Goal: Information Seeking & Learning: Learn about a topic

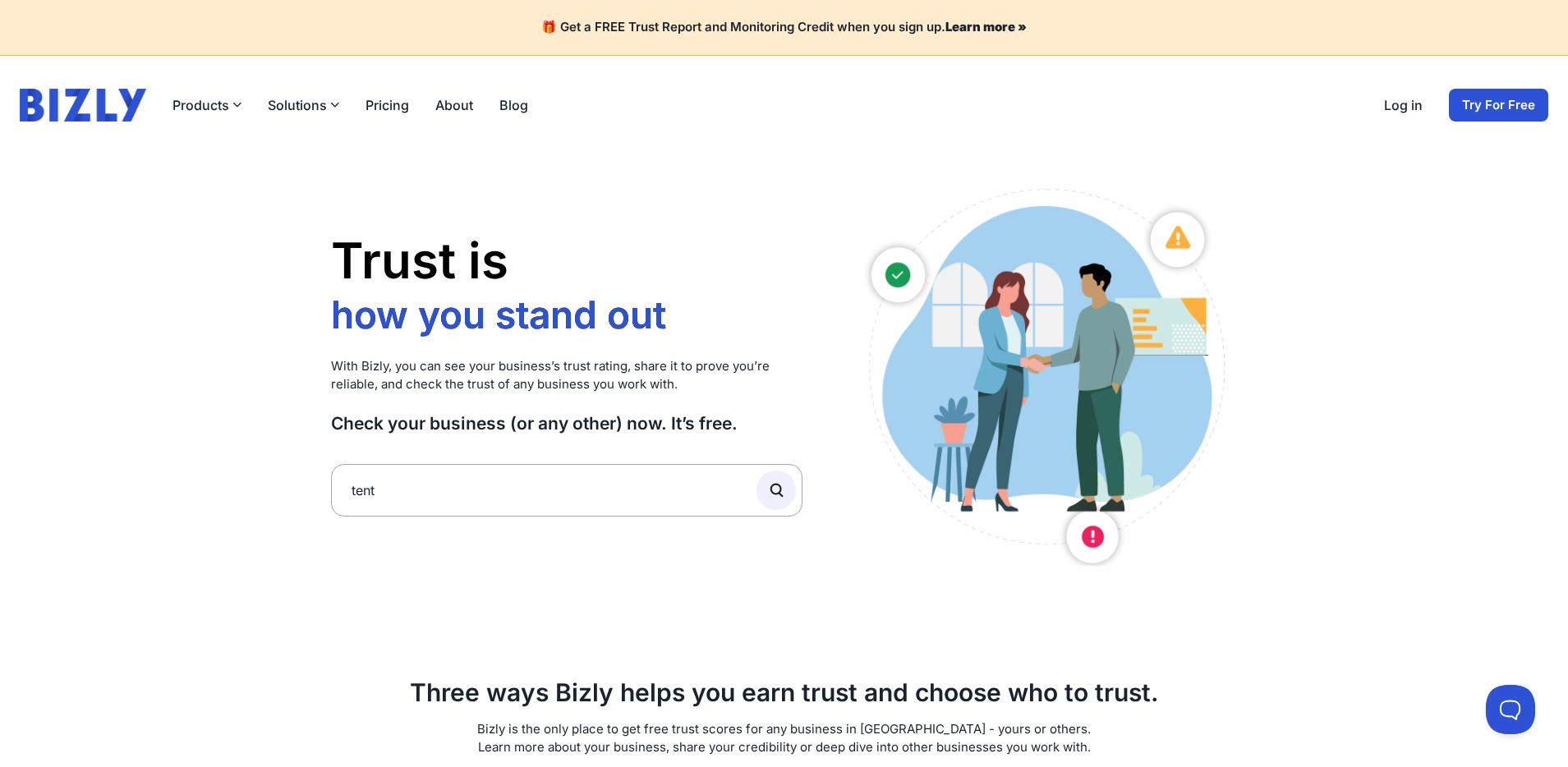
type input "tent"
click at [757, 471] on button "submit" at bounding box center [776, 491] width 40 height 40
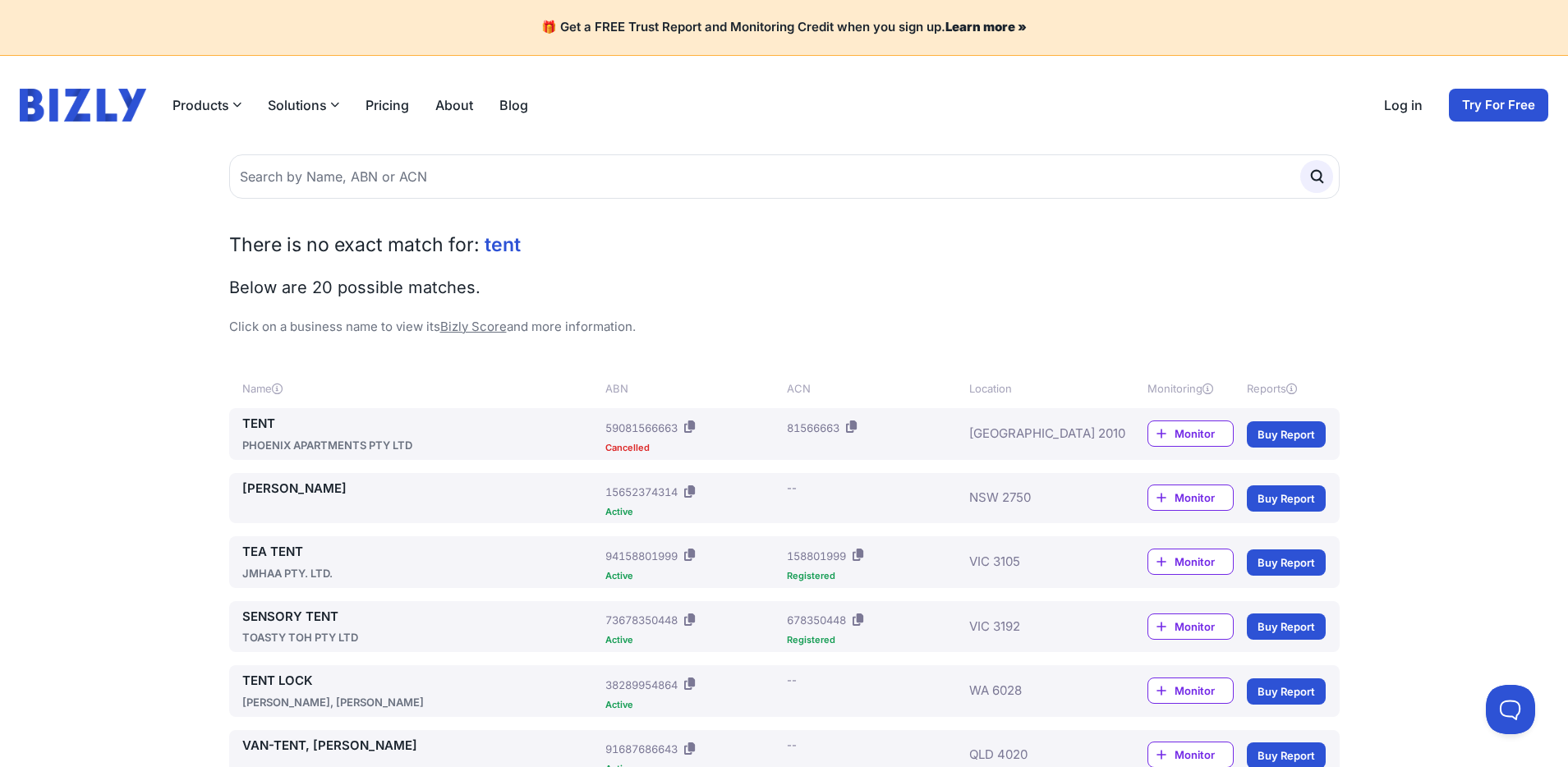
click at [259, 419] on link "TENT" at bounding box center [421, 424] width 357 height 19
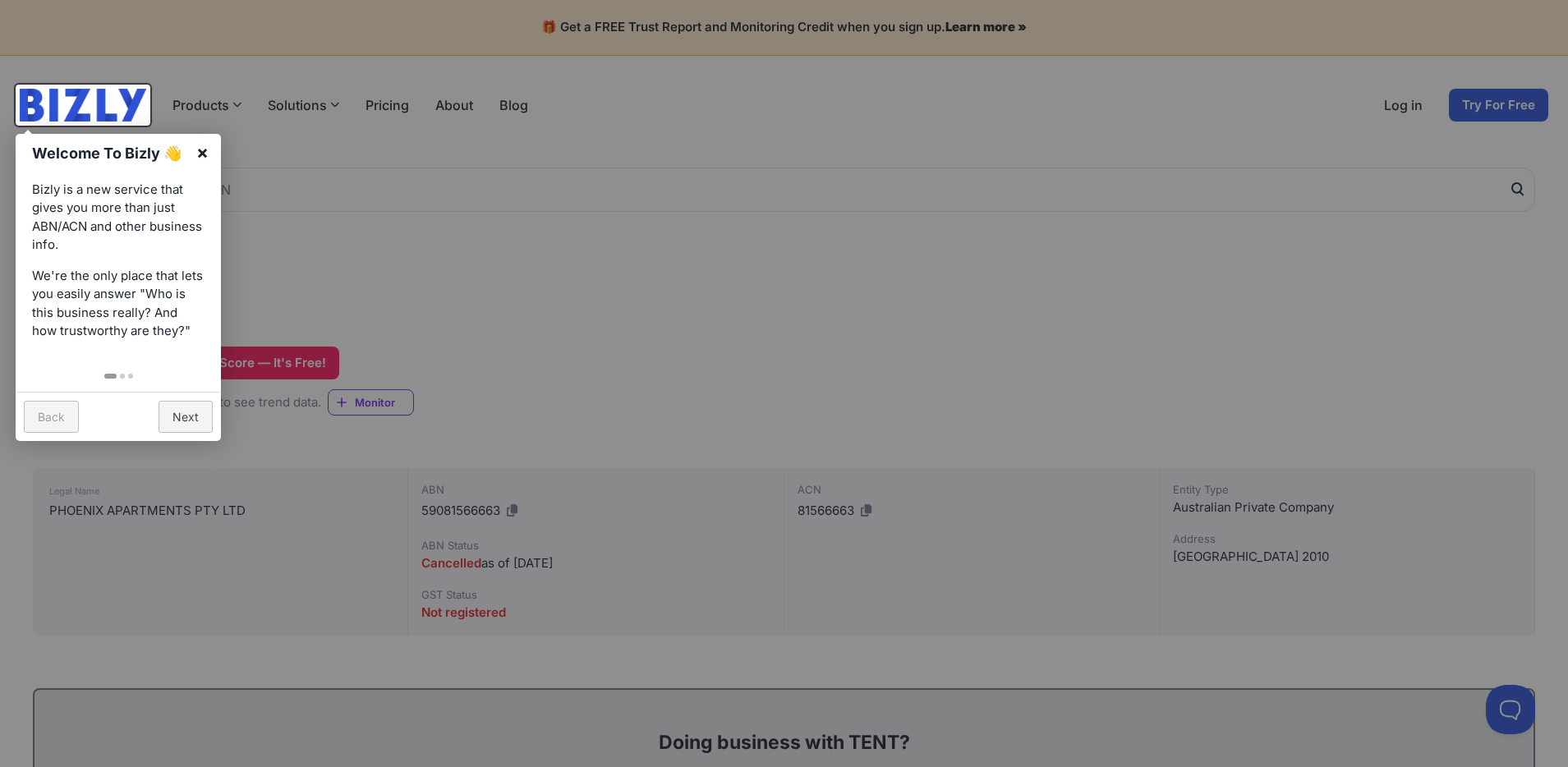
click at [194, 149] on link "×" at bounding box center [202, 153] width 37 height 37
